Goal: Information Seeking & Learning: Learn about a topic

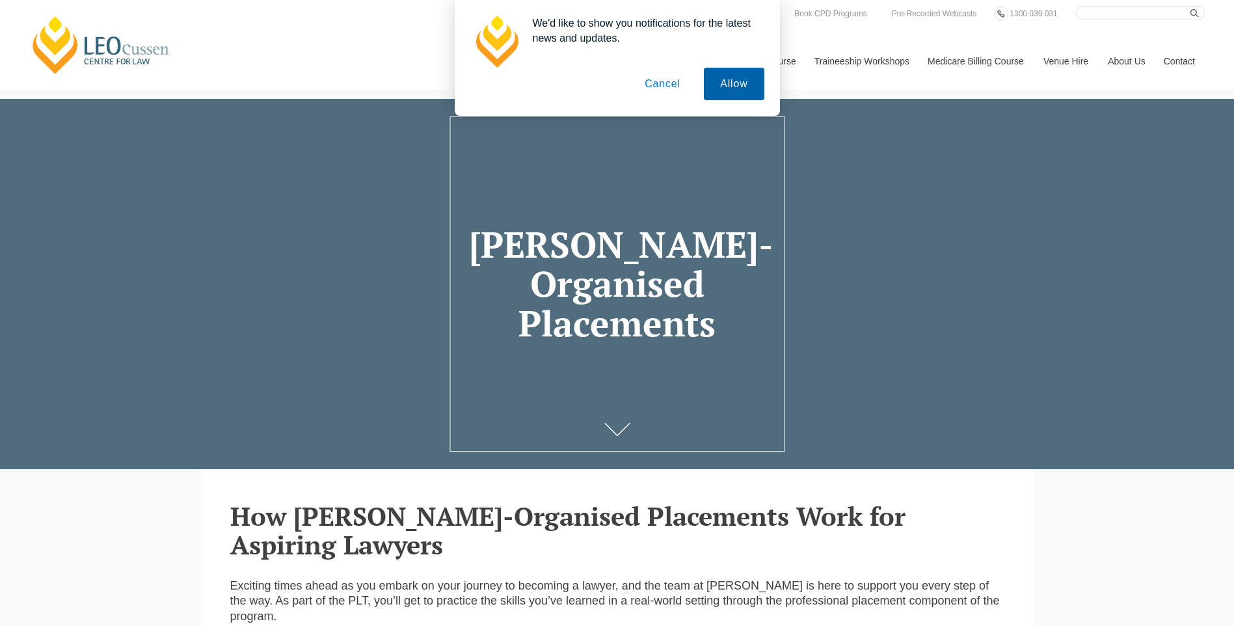
drag, startPoint x: 744, startPoint y: 75, endPoint x: 731, endPoint y: 81, distance: 14.5
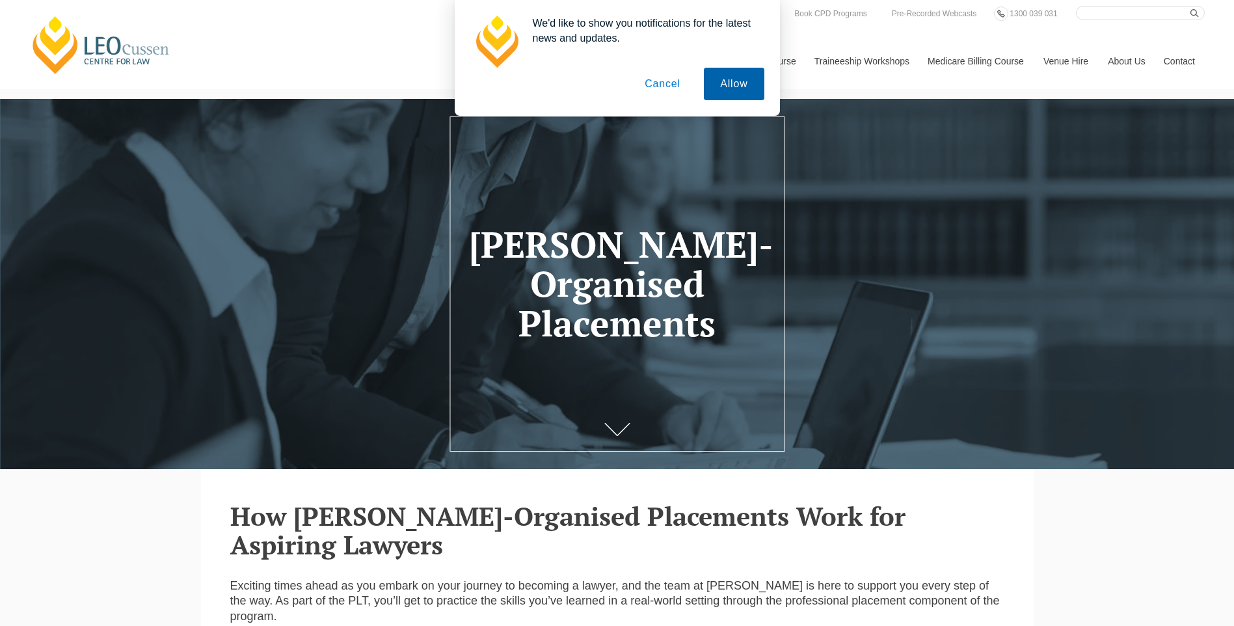
click at [738, 79] on button "Allow" at bounding box center [734, 84] width 60 height 33
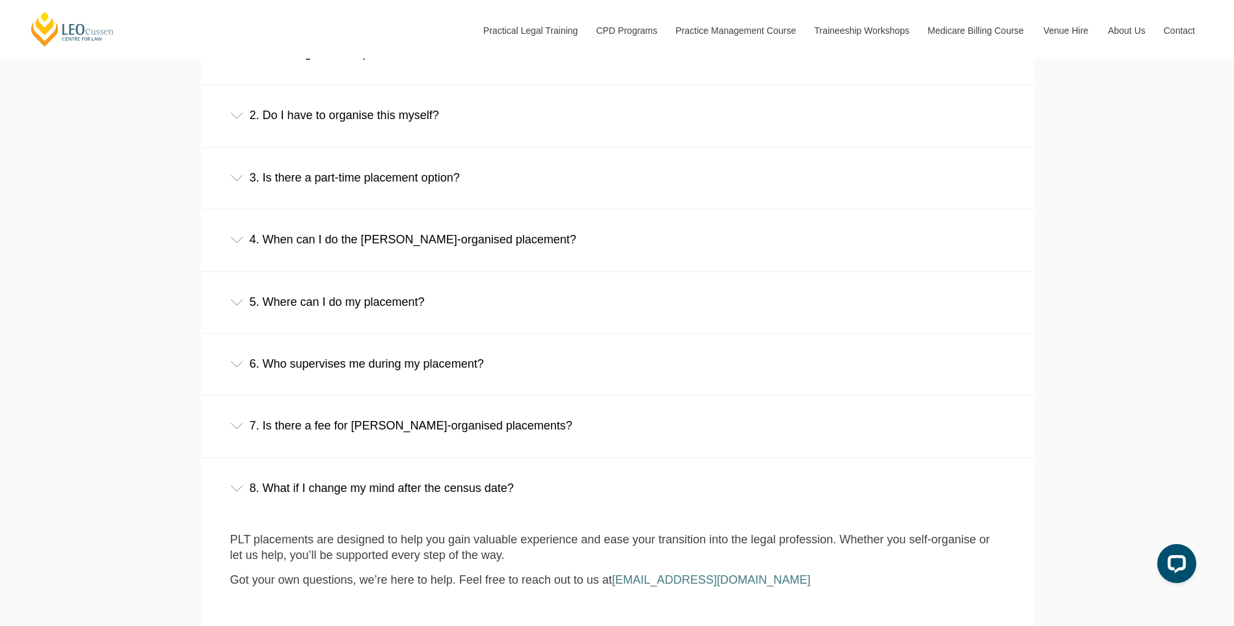
scroll to position [976, 0]
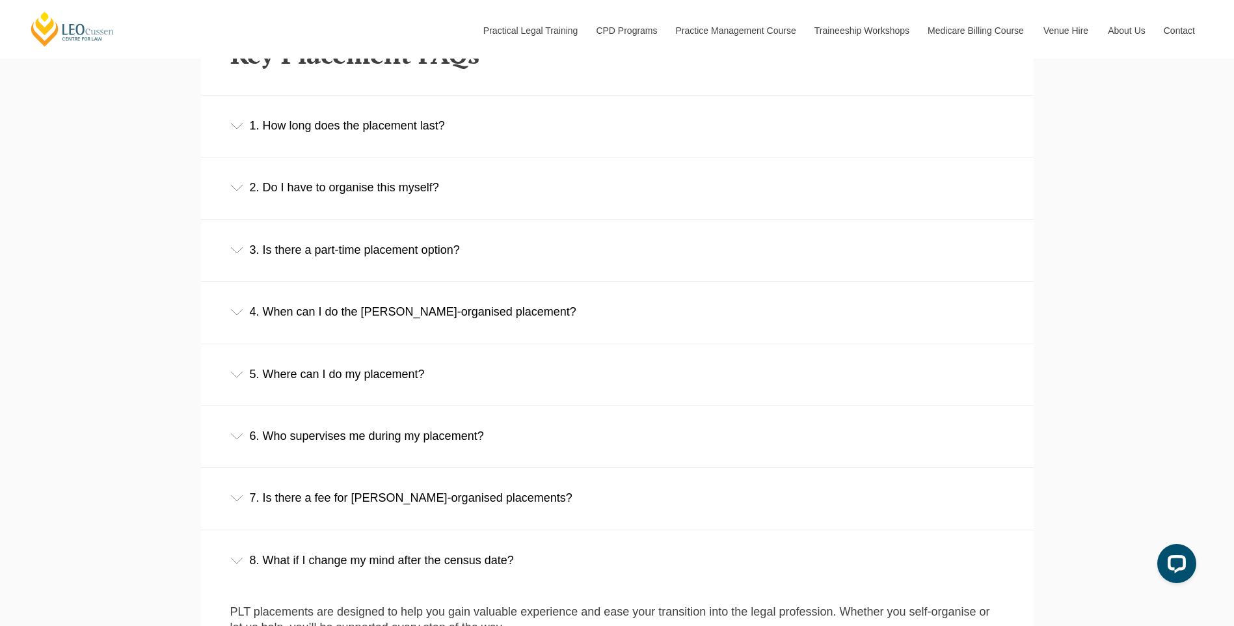
click at [380, 122] on div "1. How long does the placement last?" at bounding box center [617, 126] width 832 height 60
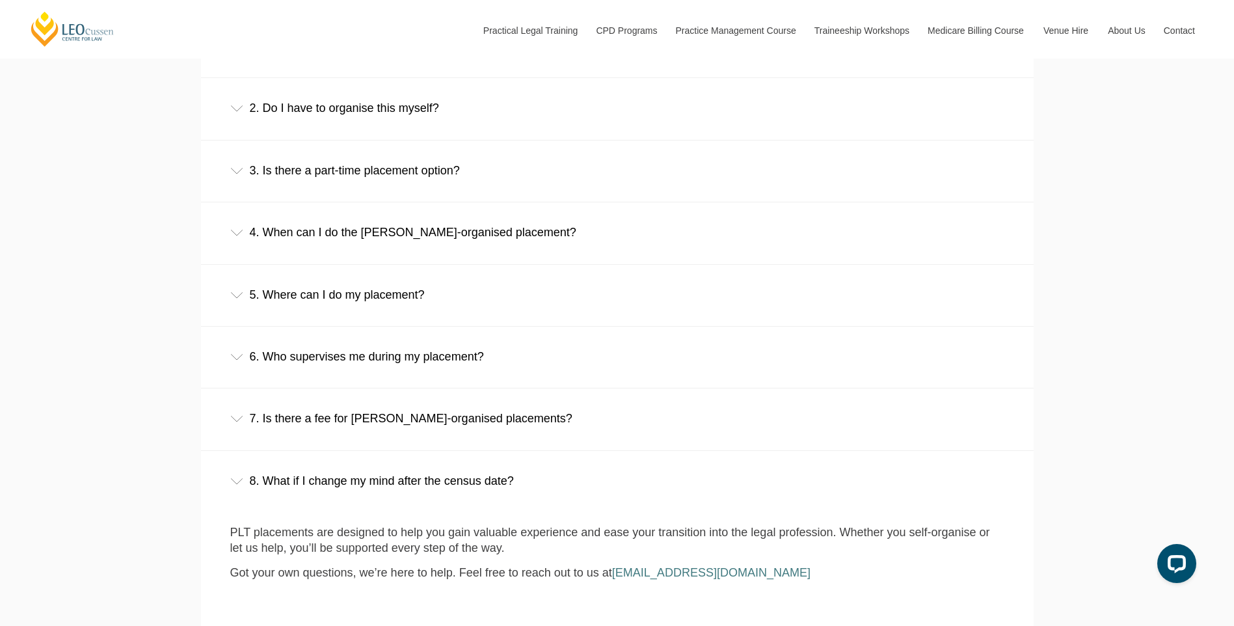
scroll to position [1171, 0]
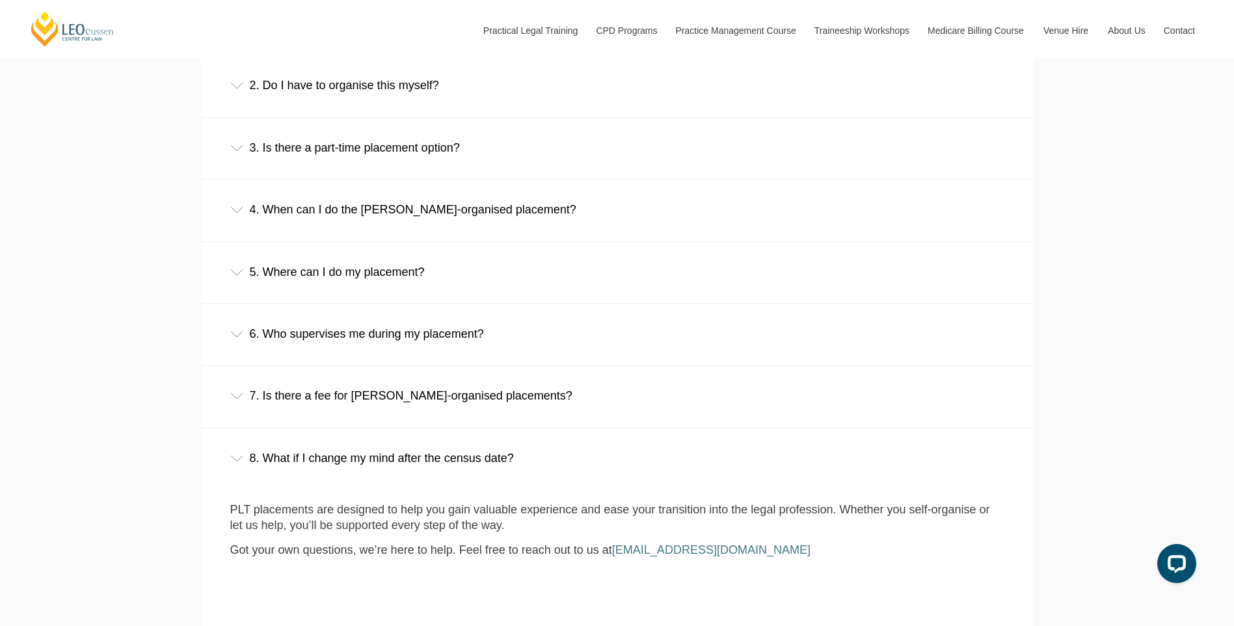
click at [536, 171] on div "3. Is there a part-time placement option?" at bounding box center [617, 148] width 832 height 60
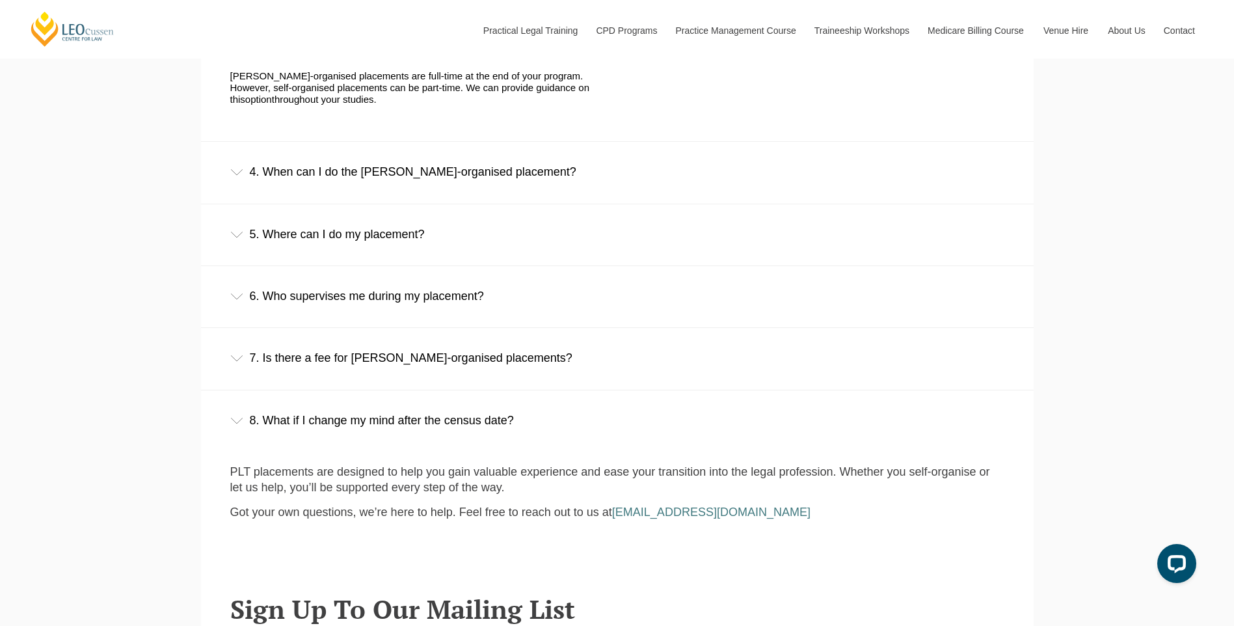
scroll to position [1301, 0]
click at [596, 232] on div "5. Where can I do my placement?" at bounding box center [617, 235] width 832 height 60
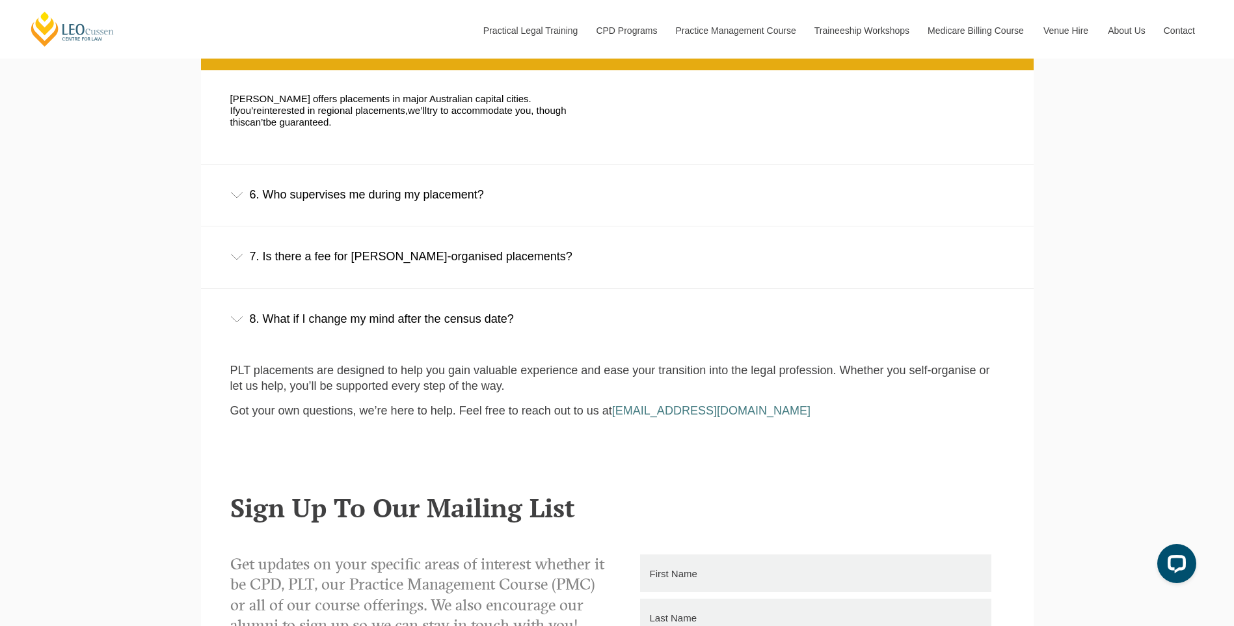
scroll to position [1561, 0]
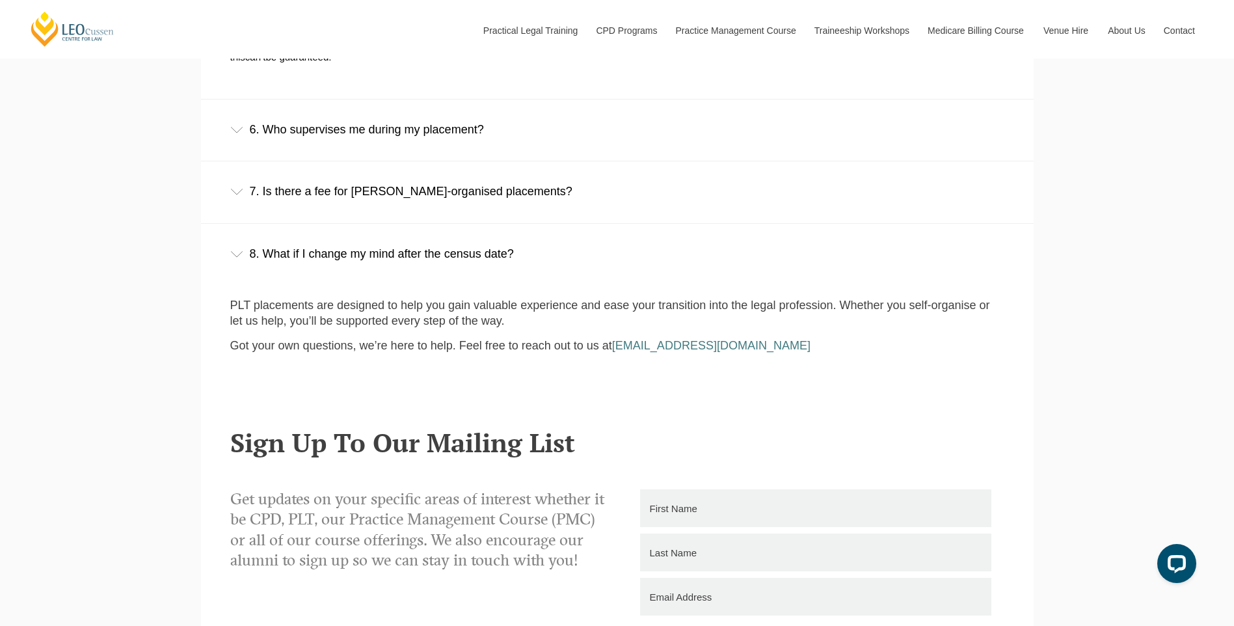
click at [505, 189] on div "7. Is there a fee for [PERSON_NAME]-organised placements?" at bounding box center [617, 191] width 832 height 60
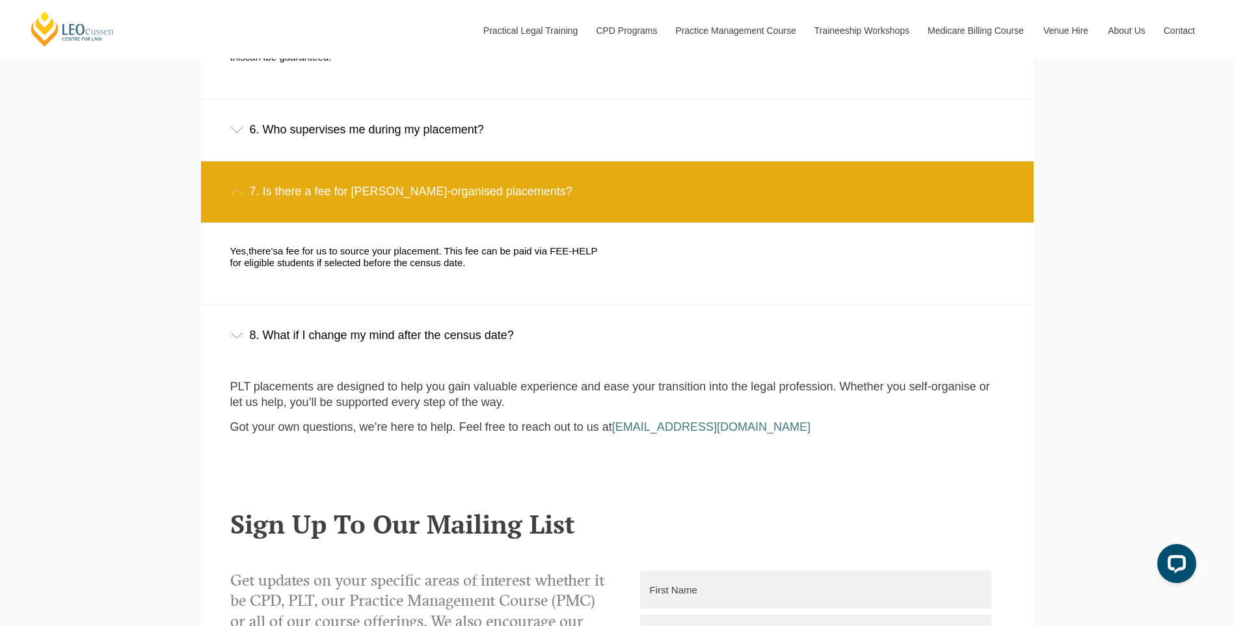
click at [503, 188] on div "7. Is there a fee for [PERSON_NAME]-organised placements?" at bounding box center [617, 191] width 832 height 60
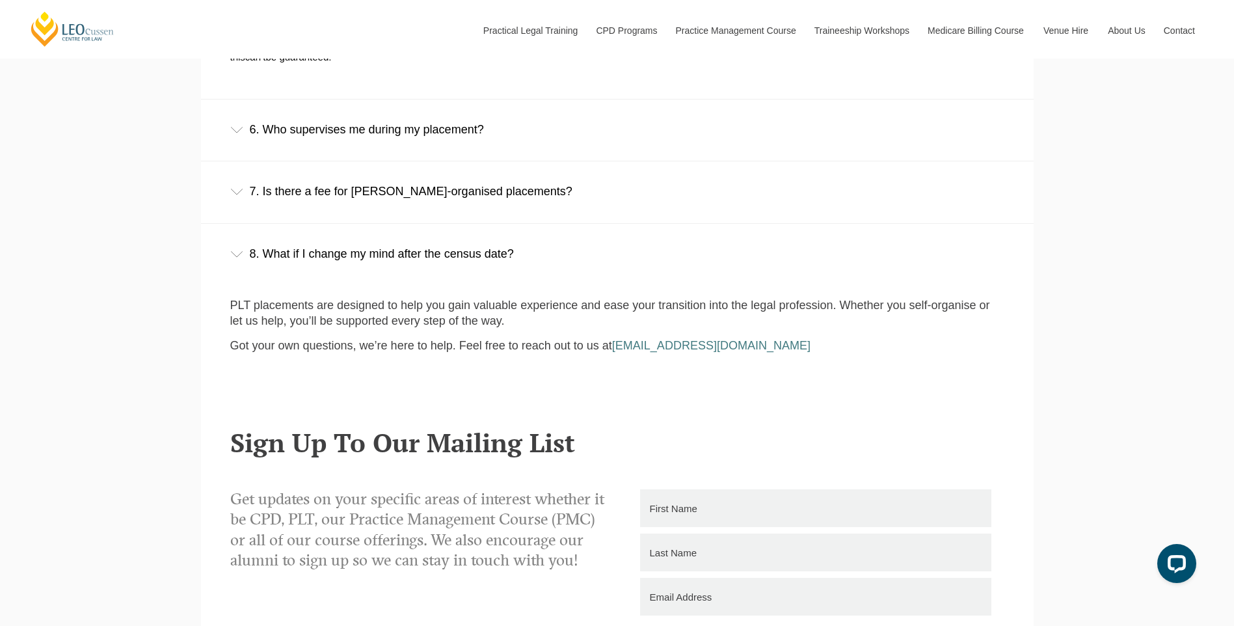
scroll to position [1626, 0]
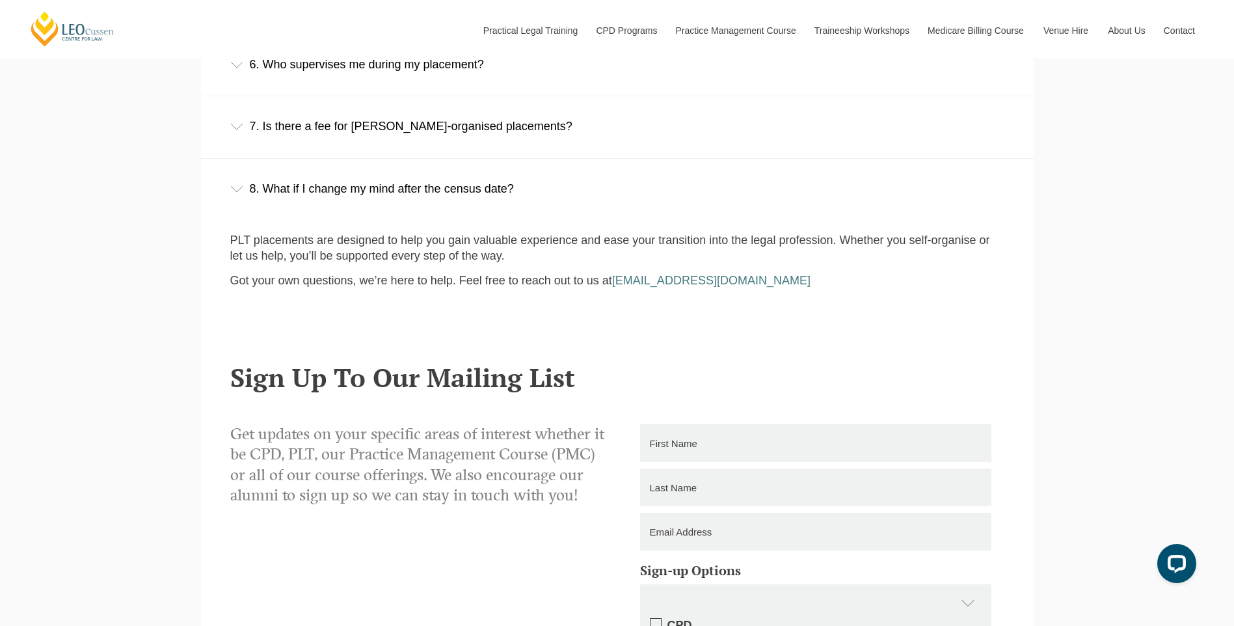
drag, startPoint x: 260, startPoint y: 148, endPoint x: 265, endPoint y: 152, distance: 6.9
drag, startPoint x: 265, startPoint y: 152, endPoint x: 304, endPoint y: 177, distance: 45.6
click at [304, 177] on div "8. What if I change my mind after the census date?" at bounding box center [617, 189] width 832 height 60
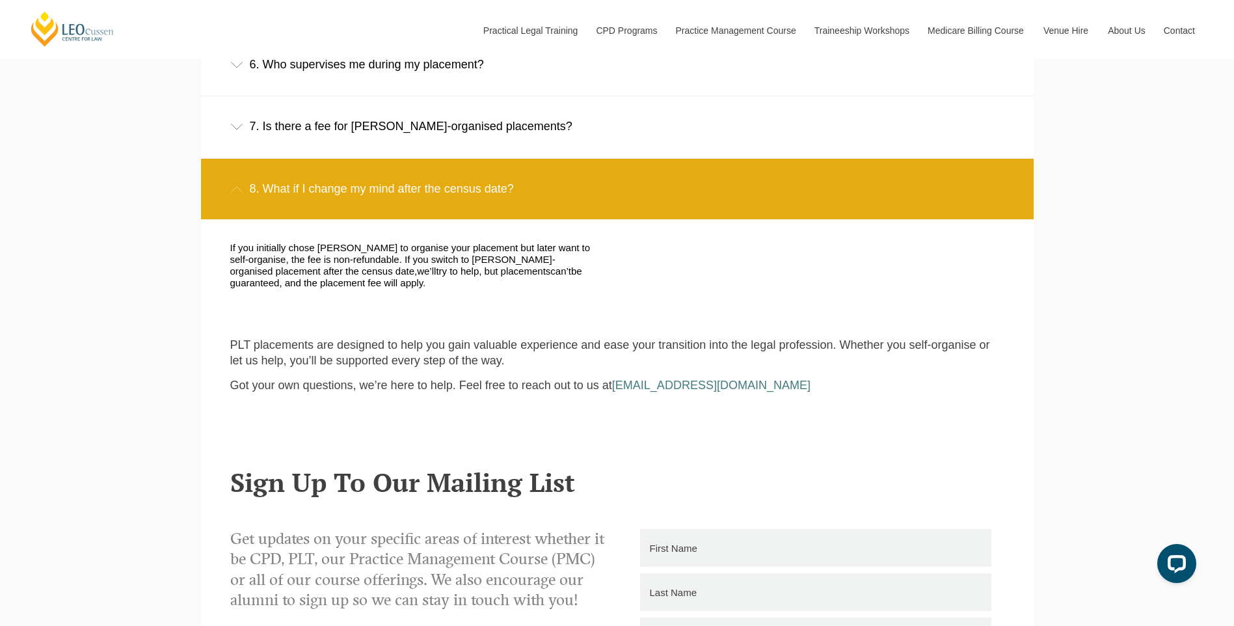
click at [309, 178] on div "8. What if I change my mind after the census date?" at bounding box center [617, 189] width 832 height 60
